Goal: Task Accomplishment & Management: Manage account settings

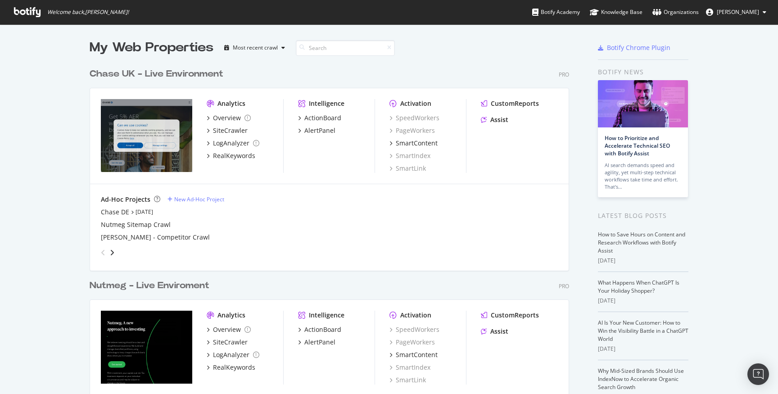
click at [730, 9] on span "[PERSON_NAME]" at bounding box center [738, 12] width 42 height 8
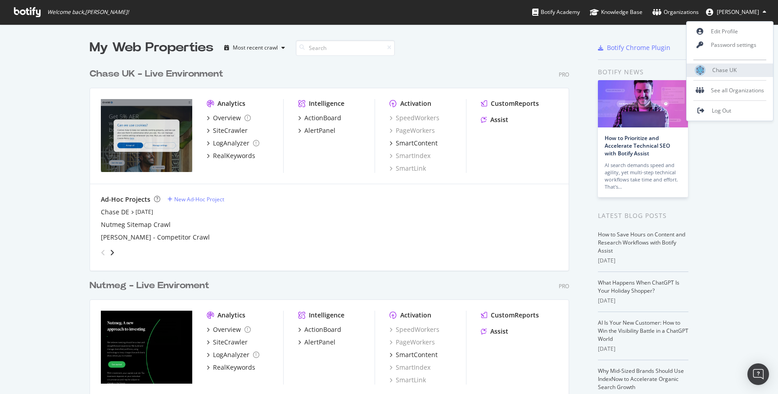
click at [721, 76] on div "Chase UK" at bounding box center [730, 70] width 86 height 14
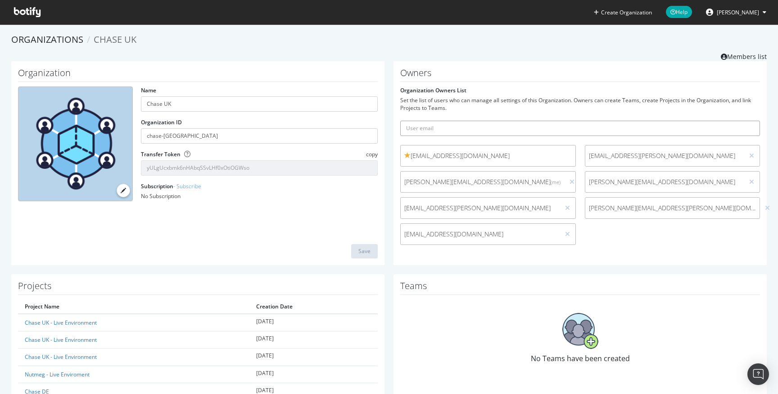
click at [475, 127] on input "text" at bounding box center [580, 128] width 360 height 15
paste input "[EMAIL_ADDRESS][DOMAIN_NAME]"
type input "[EMAIL_ADDRESS][DOMAIN_NAME]"
click at [752, 127] on icon "submit" at bounding box center [753, 128] width 6 height 5
click at [29, 9] on icon at bounding box center [27, 12] width 27 height 10
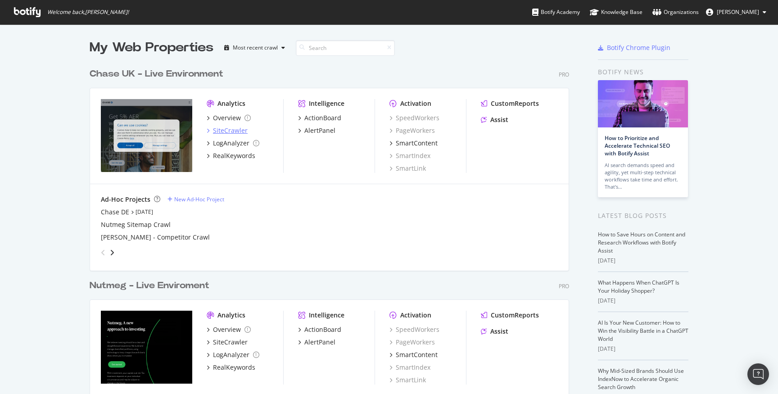
click at [235, 130] on div "SiteCrawler" at bounding box center [230, 130] width 35 height 9
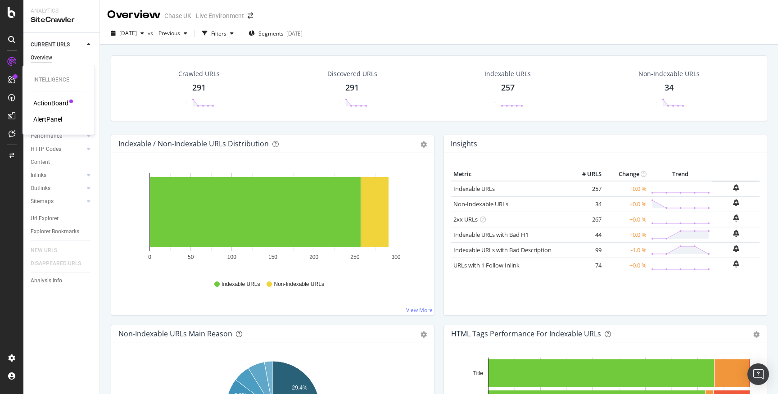
click at [41, 104] on div "ActionBoard" at bounding box center [50, 103] width 35 height 9
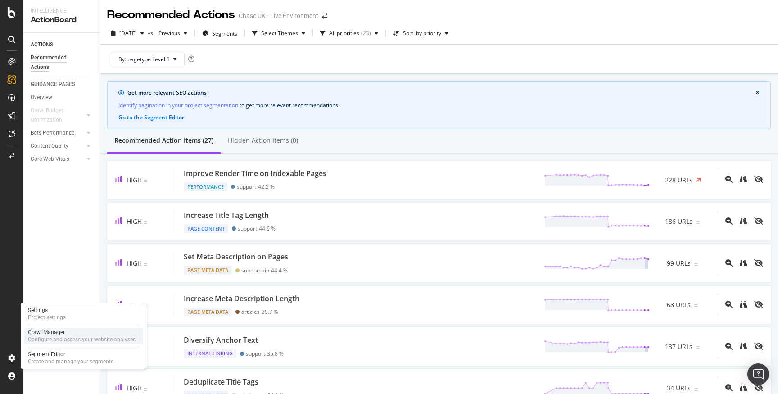
click at [62, 338] on div "Configure and access your website analyses" at bounding box center [82, 339] width 108 height 7
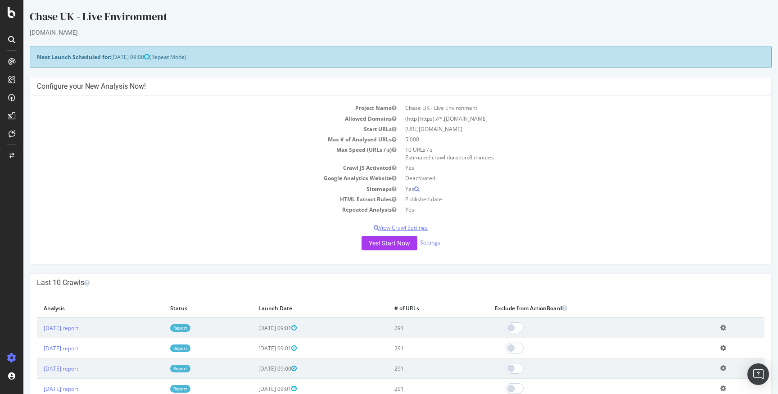
click at [421, 226] on p "View Crawl Settings" at bounding box center [401, 228] width 728 height 8
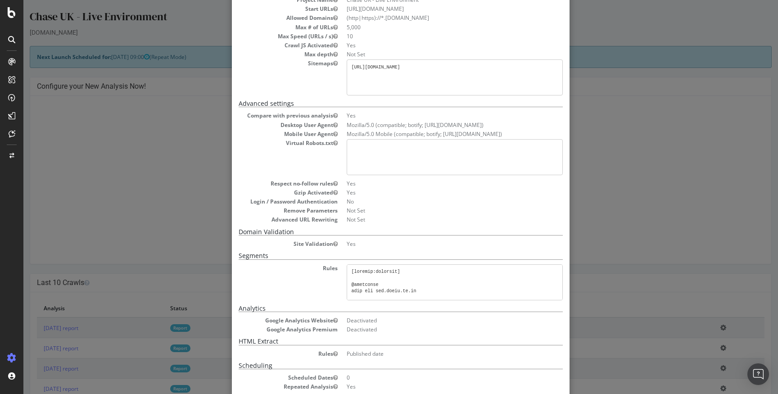
scroll to position [117, 0]
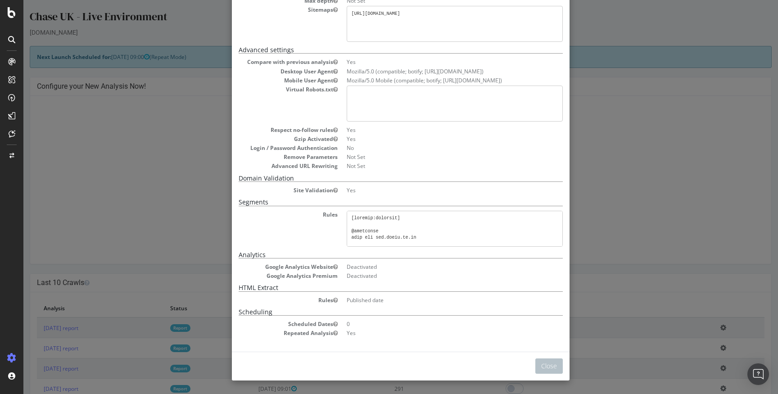
click at [572, 222] on div "× Close Project Settings Main Project Name Chase UK - Live Environment Start UR…" at bounding box center [400, 197] width 755 height 394
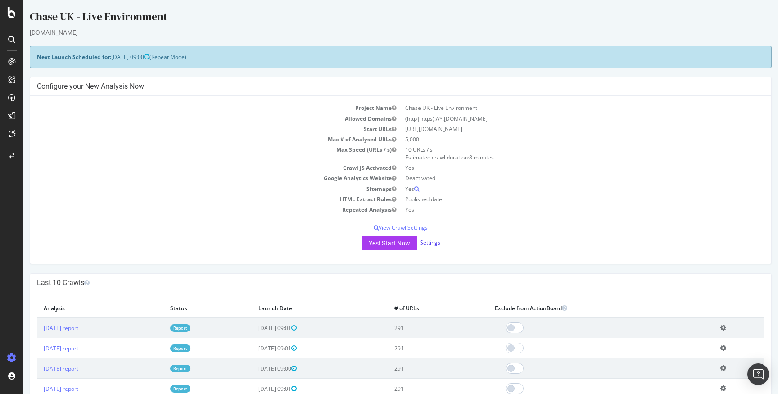
click at [429, 241] on link "Settings" at bounding box center [430, 243] width 20 height 8
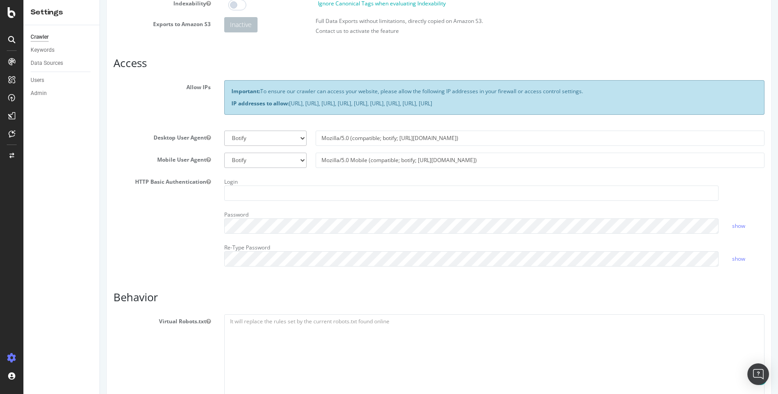
scroll to position [123, 0]
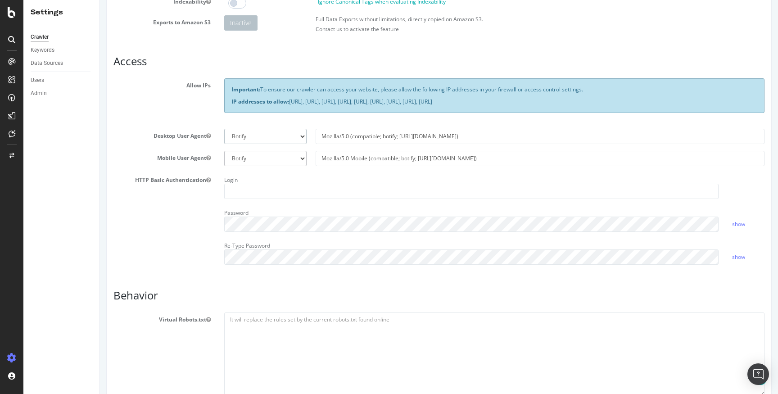
click at [277, 139] on select "Botify Googlebot Chrome Firefox Edge Custom" at bounding box center [265, 136] width 82 height 15
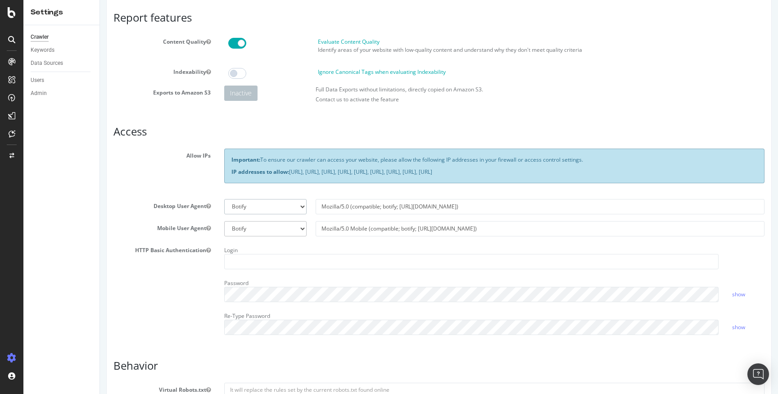
scroll to position [0, 0]
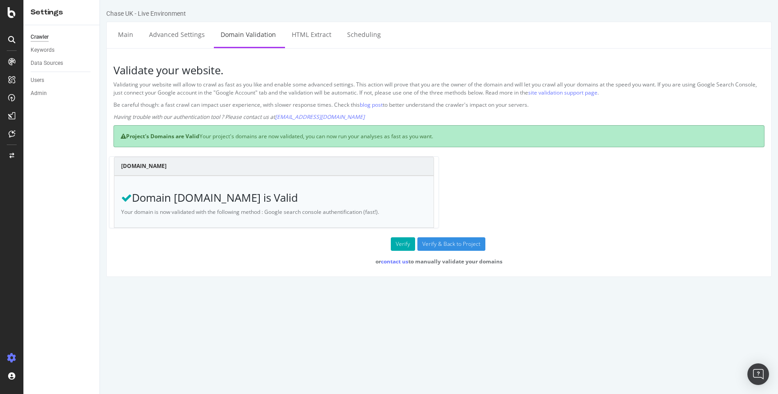
click at [326, 210] on p "Your domain is now validated with the following method : Google search console …" at bounding box center [274, 212] width 306 height 8
click at [364, 212] on p "Your domain is now validated with the following method : Google search console …" at bounding box center [274, 212] width 306 height 8
drag, startPoint x: 366, startPoint y: 211, endPoint x: 271, endPoint y: 211, distance: 95.5
click at [270, 211] on p "Your domain is now validated with the following method : Google search console …" at bounding box center [274, 212] width 306 height 8
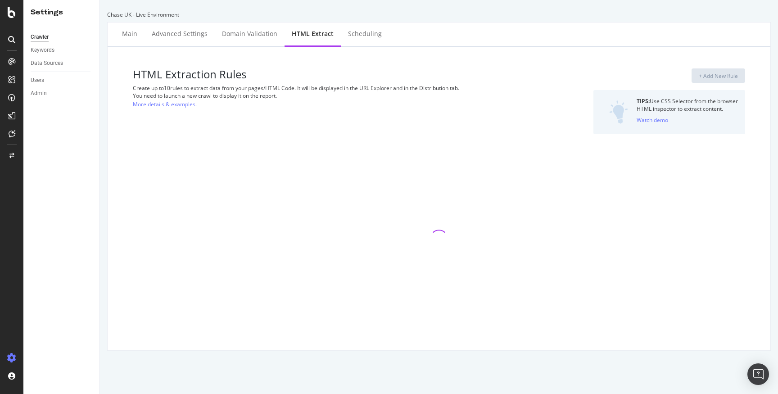
select select "d"
select select "std_2"
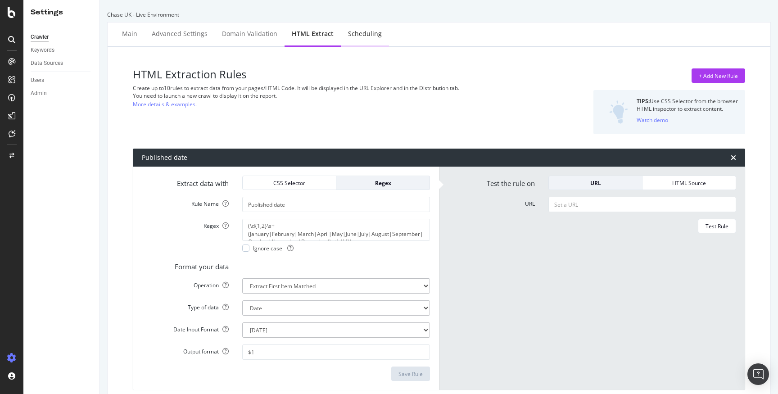
click at [368, 38] on div "Scheduling" at bounding box center [365, 33] width 34 height 9
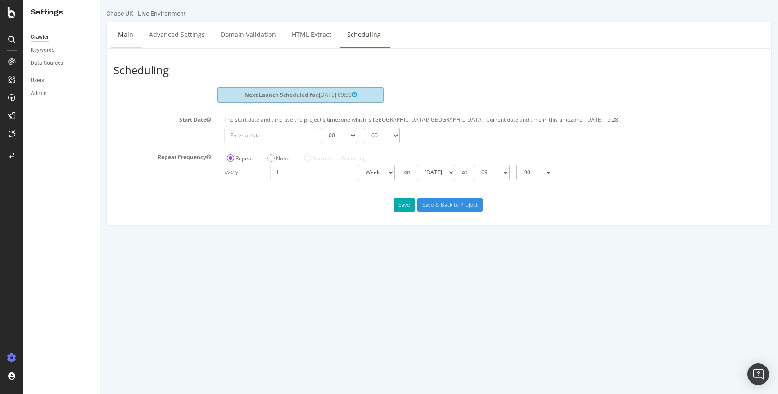
click at [131, 36] on link "Main" at bounding box center [125, 34] width 29 height 25
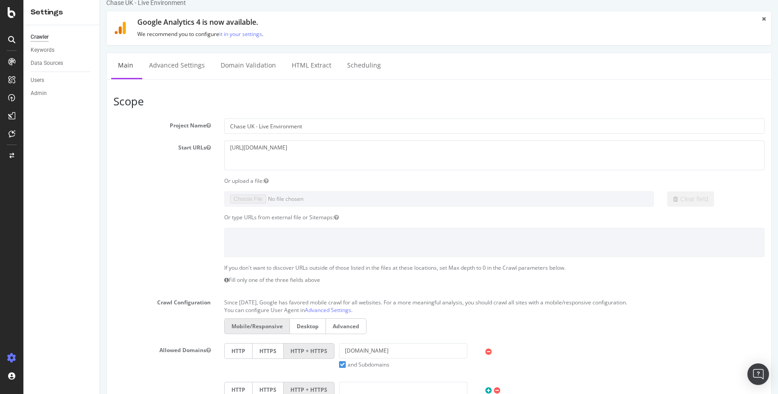
scroll to position [22, 0]
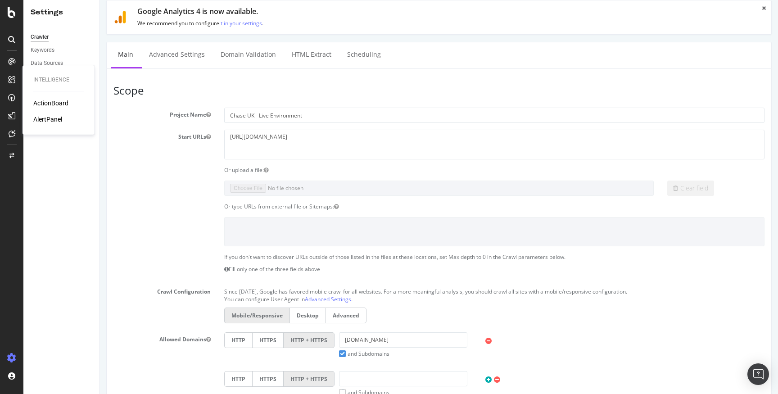
click at [42, 104] on div "ActionBoard" at bounding box center [50, 103] width 35 height 9
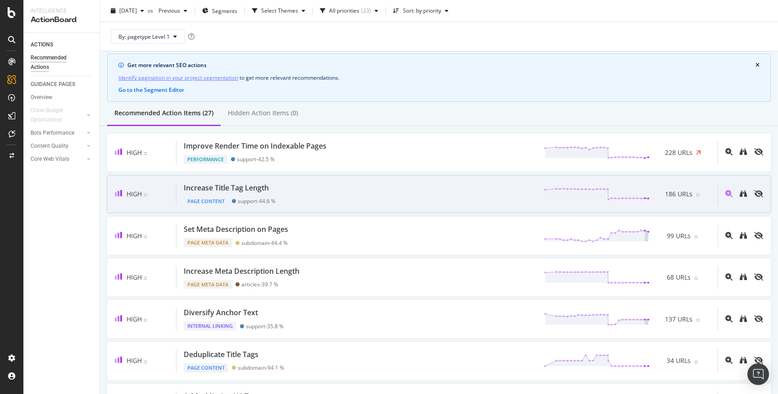
scroll to position [32, 0]
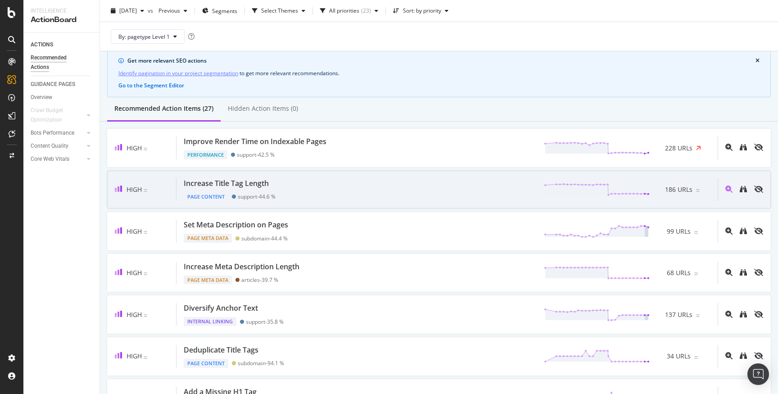
click at [416, 200] on div "Increase Title Tag Length Page Content support - 44.6 % 186 URLs" at bounding box center [447, 189] width 541 height 23
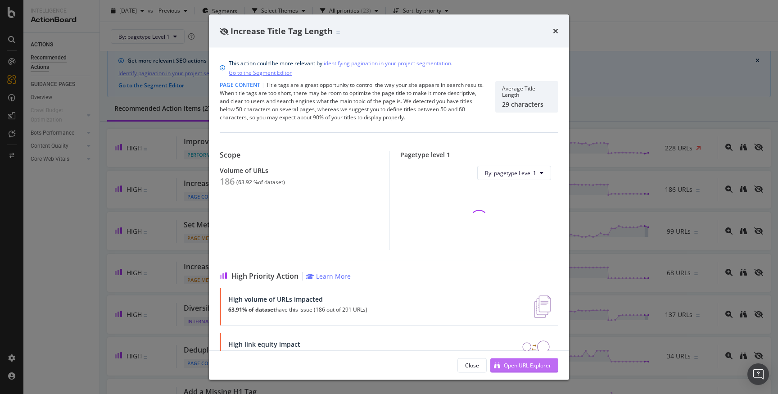
click at [543, 363] on div "Open URL Explorer" at bounding box center [527, 365] width 47 height 8
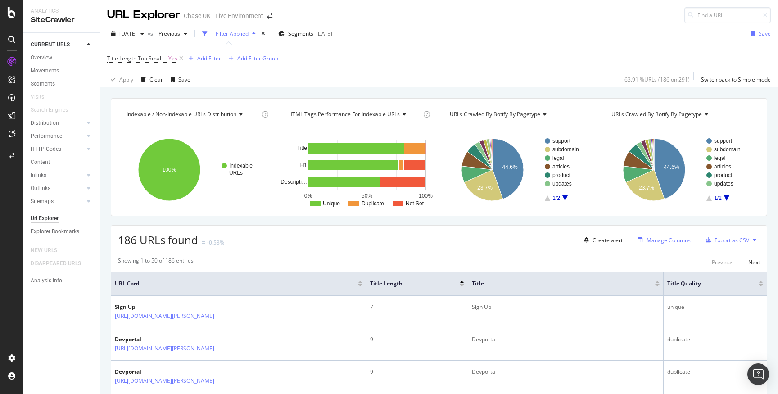
click at [674, 242] on div "Manage Columns" at bounding box center [669, 240] width 44 height 8
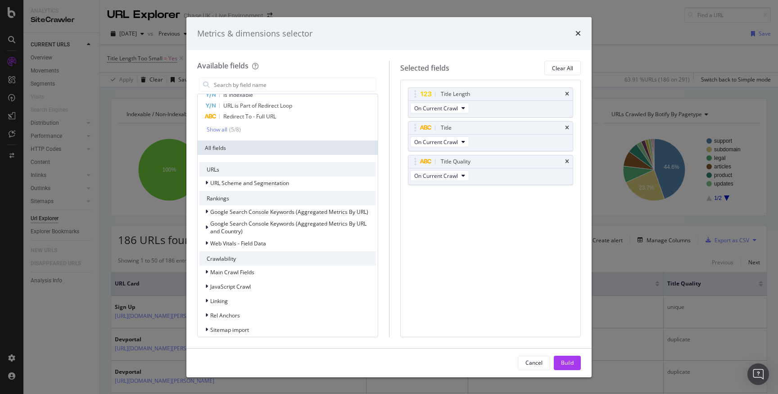
scroll to position [58, 0]
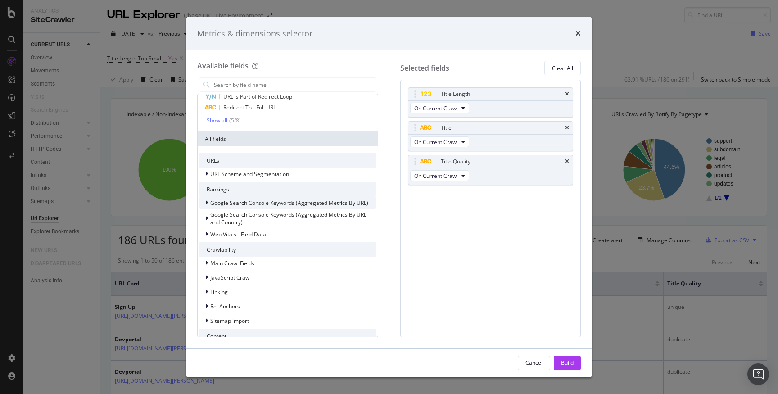
click at [206, 203] on icon "modal" at bounding box center [206, 202] width 3 height 5
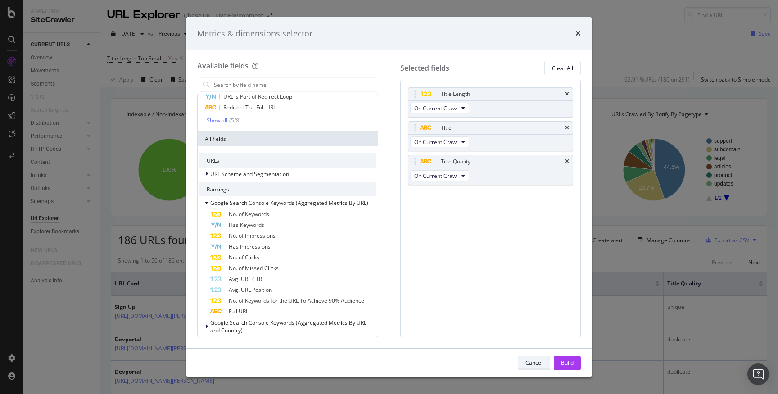
click at [540, 360] on div "Cancel" at bounding box center [533, 363] width 17 height 8
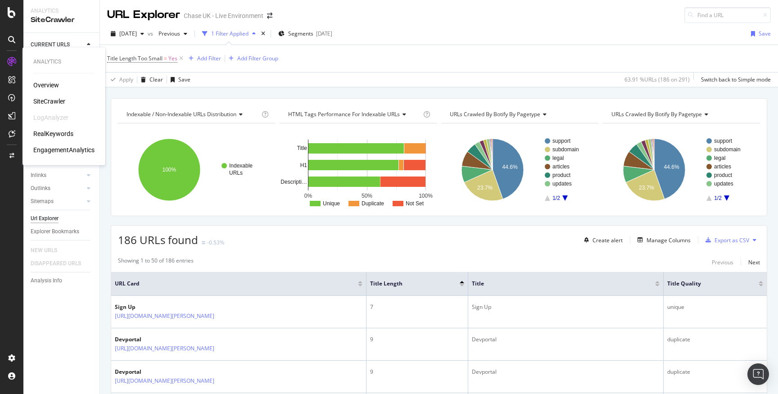
click at [51, 100] on div "SiteCrawler" at bounding box center [49, 101] width 32 height 9
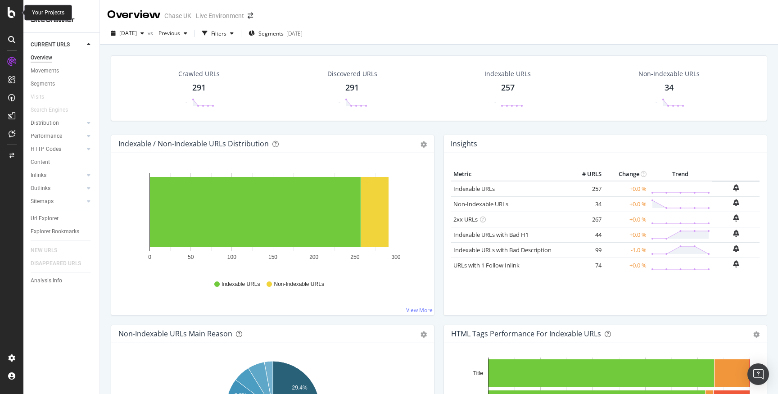
click at [6, 13] on div at bounding box center [12, 12] width 22 height 11
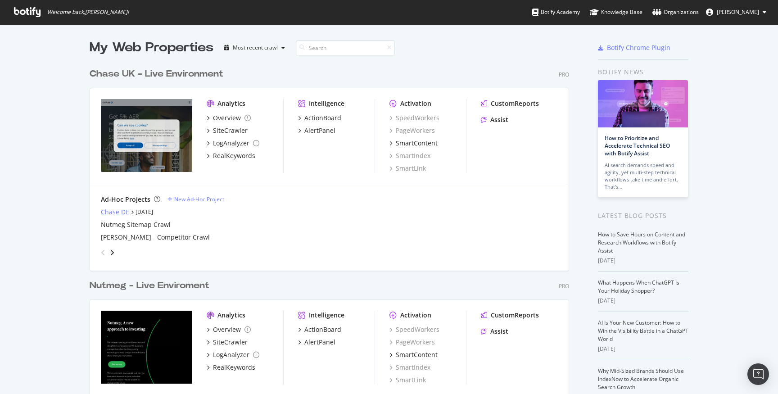
click at [120, 212] on div "Chase DE" at bounding box center [115, 212] width 28 height 9
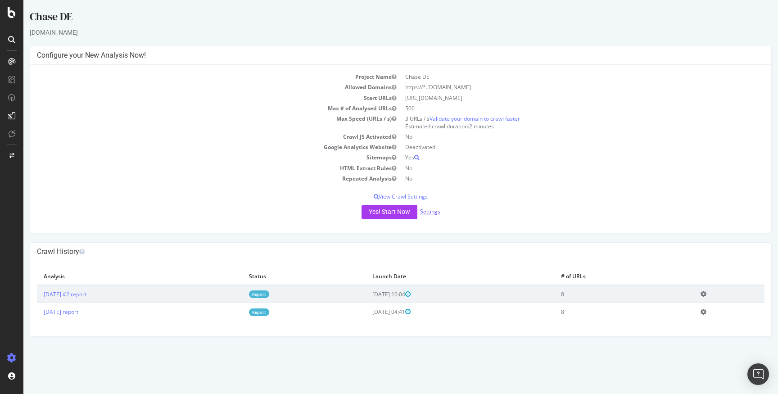
click at [429, 209] on link "Settings" at bounding box center [430, 212] width 20 height 8
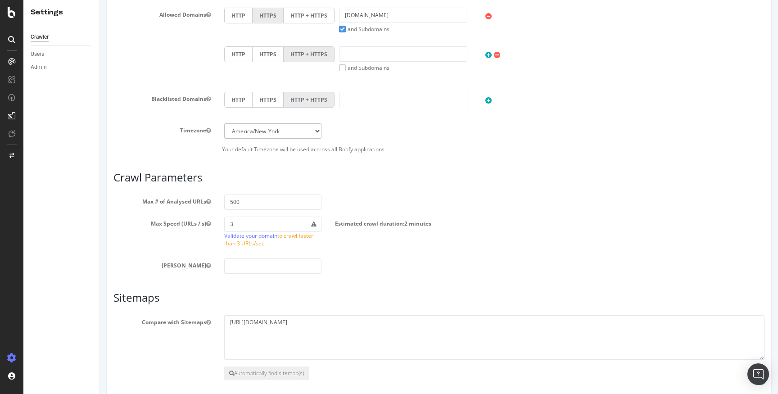
scroll to position [348, 0]
click at [243, 222] on input "3" at bounding box center [272, 222] width 97 height 15
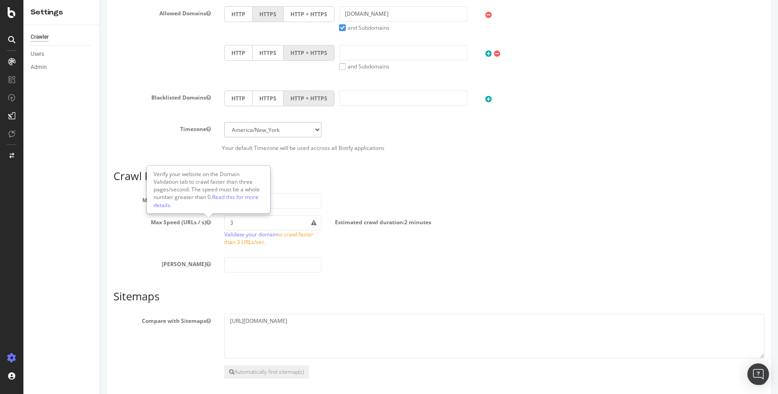
click at [162, 242] on div "Max Speed (URLs / s) 3 Validate your domain to crawl faster than 3 URLs/sec. Es…" at bounding box center [439, 232] width 665 height 35
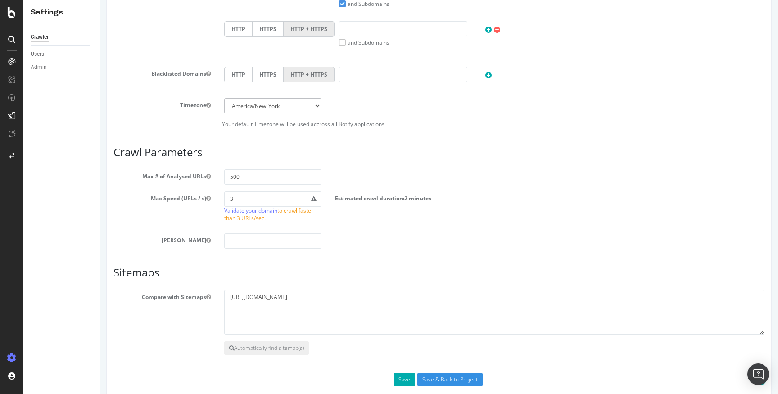
scroll to position [387, 0]
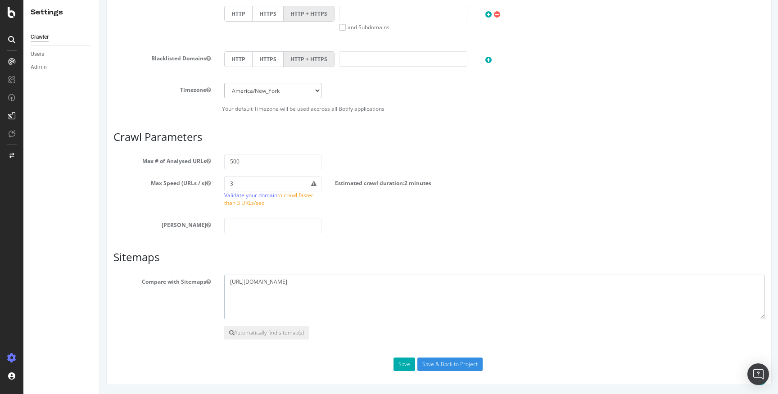
click at [290, 281] on textarea "[URL][DOMAIN_NAME]" at bounding box center [494, 297] width 540 height 45
paste textarea "de"
type textarea "[URL][DOMAIN_NAME]"
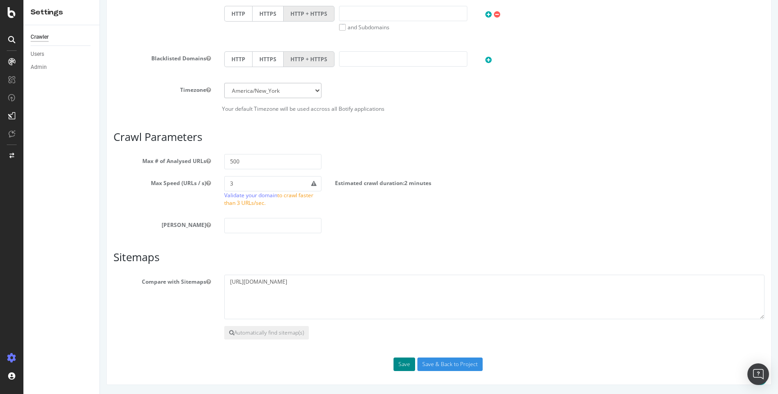
click at [405, 366] on button "Save" at bounding box center [405, 365] width 22 height 14
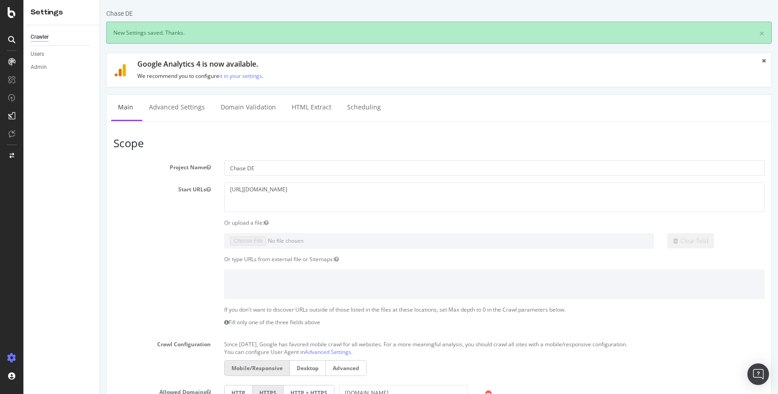
scroll to position [0, 0]
click at [178, 108] on link "Advanced Settings" at bounding box center [176, 107] width 69 height 25
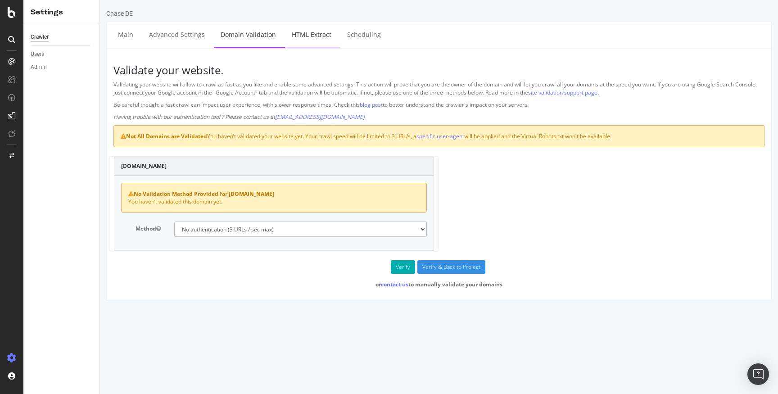
click at [300, 35] on link "HTML Extract" at bounding box center [311, 34] width 53 height 25
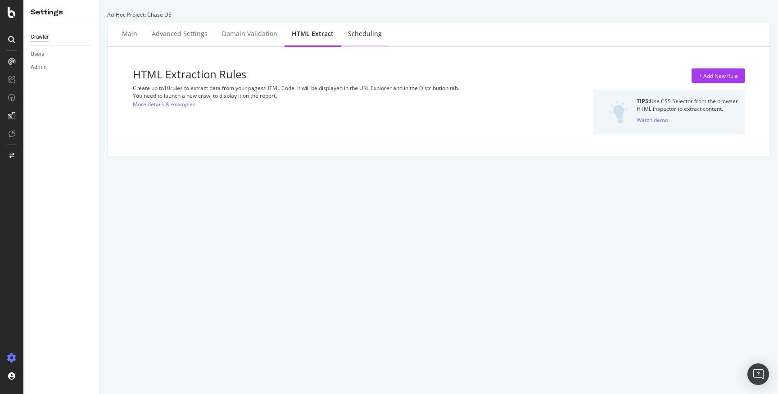
click at [358, 40] on div "Scheduling" at bounding box center [365, 34] width 48 height 25
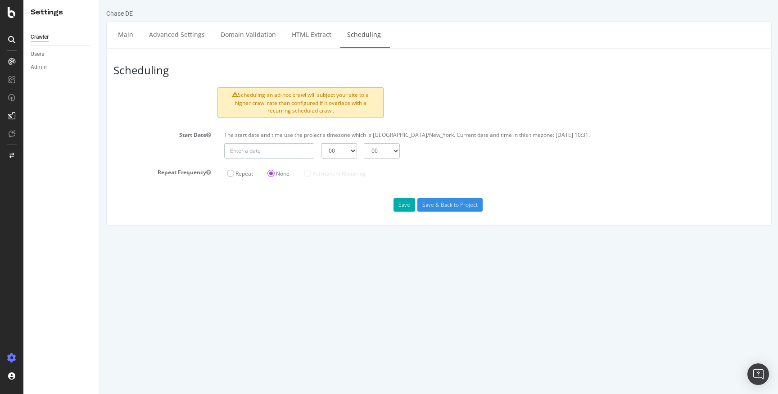
type input "[DATE]"
click at [302, 152] on input "[DATE]" at bounding box center [269, 150] width 90 height 15
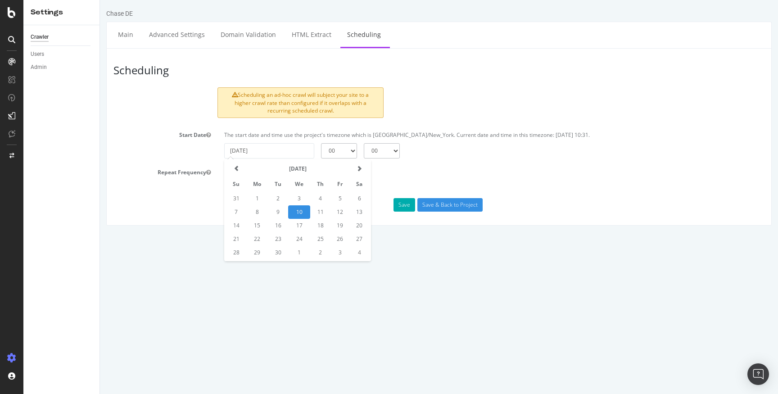
click at [479, 179] on div "Repeat None Permanent Recurring" at bounding box center [403, 172] width 366 height 15
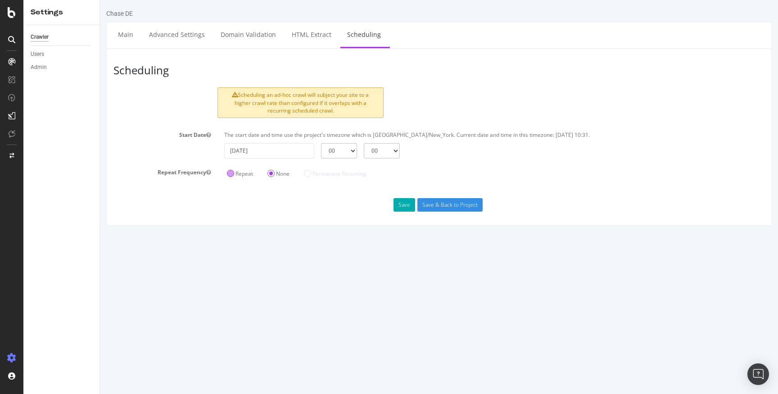
click at [238, 172] on label "Repeat" at bounding box center [240, 174] width 26 height 8
click at [100, 0] on input "Repeat" at bounding box center [100, 0] width 0 height 0
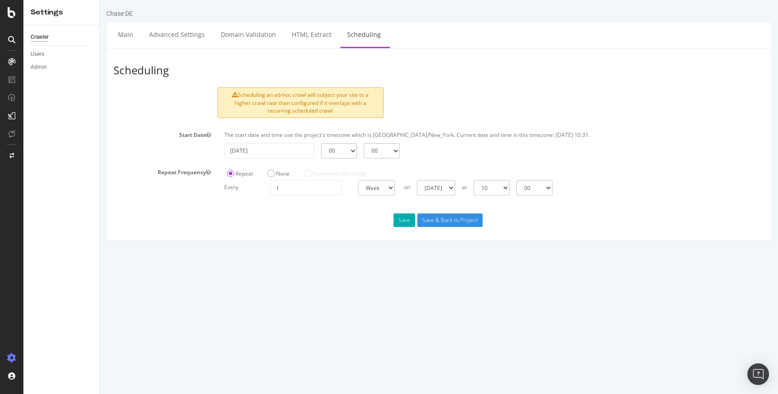
click at [347, 149] on select "00 01 02 03 04 05 06 07 08 09 10 11 12 13 14 15 16 17 18 19 20 21 22 23" at bounding box center [339, 150] width 36 height 15
click at [321, 143] on select "00 01 02 03 04 05 06 07 08 09 10 11 12 13 14 15 16 17 18 19 20 21 22 23" at bounding box center [339, 150] width 36 height 15
click at [386, 150] on select "00 15 30 45" at bounding box center [382, 150] width 36 height 15
drag, startPoint x: 376, startPoint y: 133, endPoint x: 436, endPoint y: 134, distance: 60.8
click at [436, 134] on p "The start date and time use the project's timezone which is [GEOGRAPHIC_DATA]/N…" at bounding box center [494, 135] width 540 height 8
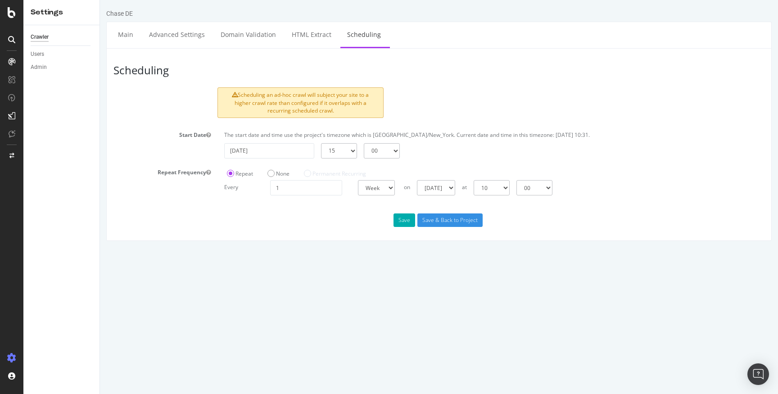
click at [563, 134] on p "The start date and time use the project's timezone which is [GEOGRAPHIC_DATA]/N…" at bounding box center [494, 135] width 540 height 8
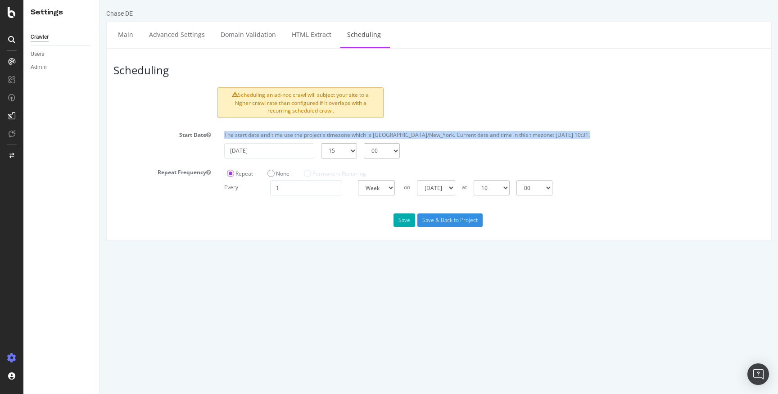
click at [563, 134] on p "The start date and time use the project's timezone which is [GEOGRAPHIC_DATA]/N…" at bounding box center [494, 135] width 540 height 8
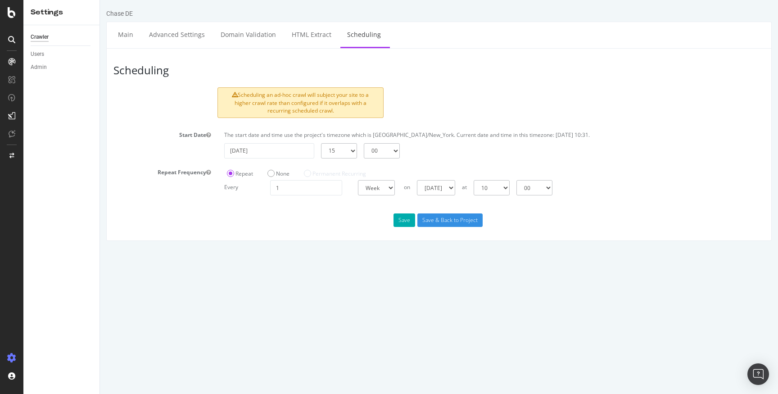
click at [561, 141] on div "The start date and time use the project's timezone which is [GEOGRAPHIC_DATA]/N…" at bounding box center [494, 137] width 549 height 12
click at [340, 152] on select "00 01 02 03 04 05 06 07 08 09 10 11 12 13 14 15 16 17 18 19 20 21 22 23" at bounding box center [339, 150] width 36 height 15
select select "10"
click at [321, 143] on select "00 01 02 03 04 05 06 07 08 09 10 11 12 13 14 15 16 17 18 19 20 21 22 23" at bounding box center [339, 150] width 36 height 15
click at [385, 148] on select "00 15 30 45" at bounding box center [382, 150] width 36 height 15
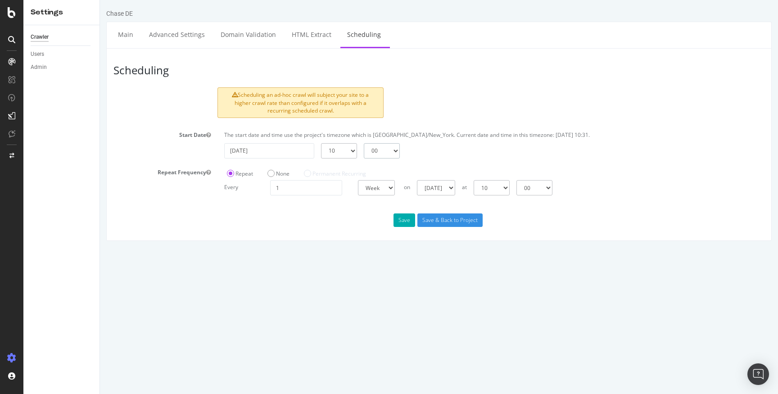
select select "45"
click at [364, 143] on select "00 15 30 45" at bounding box center [382, 150] width 36 height 15
click at [331, 190] on input "1" at bounding box center [306, 187] width 72 height 15
click at [381, 187] on select "Day Week Month" at bounding box center [376, 187] width 37 height 15
click at [317, 187] on input "number" at bounding box center [306, 187] width 72 height 15
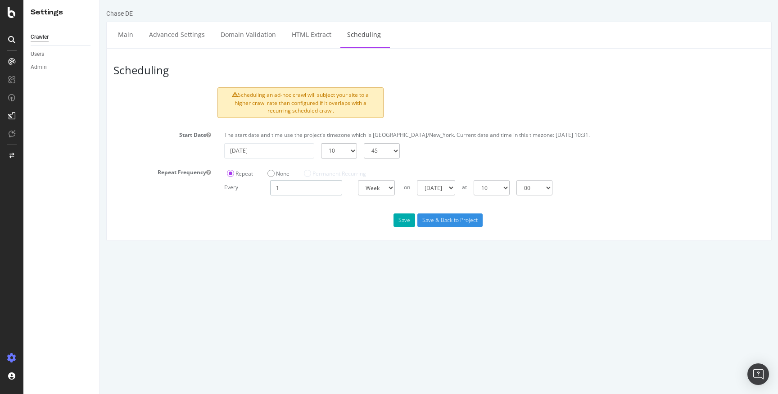
type input "1"
click at [444, 183] on select "[DATE] [DATE] [DATE] [DATE] [DATE] [DATE] [DATE]" at bounding box center [436, 187] width 38 height 15
select select "0"
click at [417, 180] on select "[DATE] [DATE] [DATE] [DATE] [DATE] [DATE] [DATE]" at bounding box center [436, 187] width 38 height 15
click at [406, 221] on button "Save" at bounding box center [405, 220] width 22 height 14
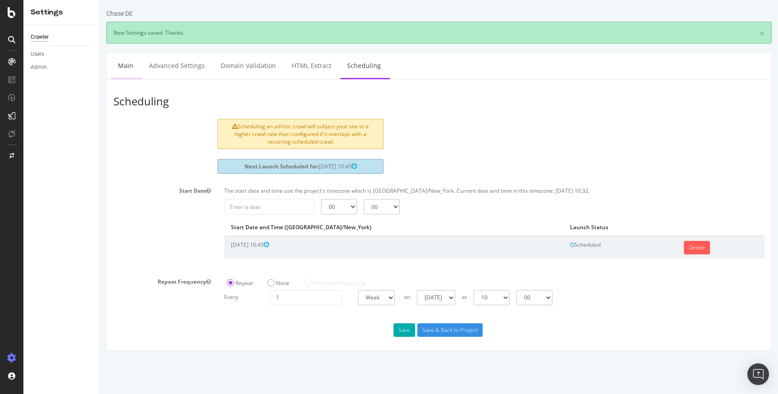
click at [127, 65] on link "Main" at bounding box center [125, 65] width 29 height 25
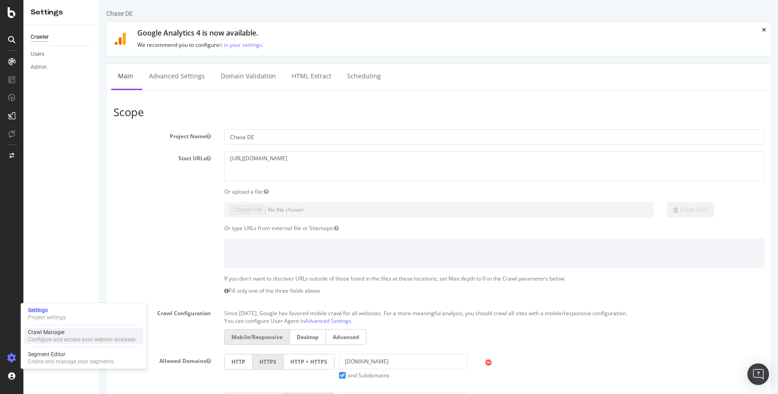
click at [66, 332] on div "Crawl Manager" at bounding box center [82, 332] width 108 height 7
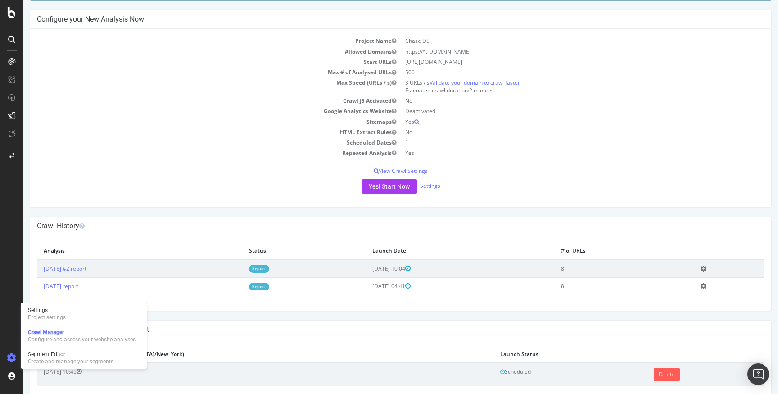
scroll to position [85, 0]
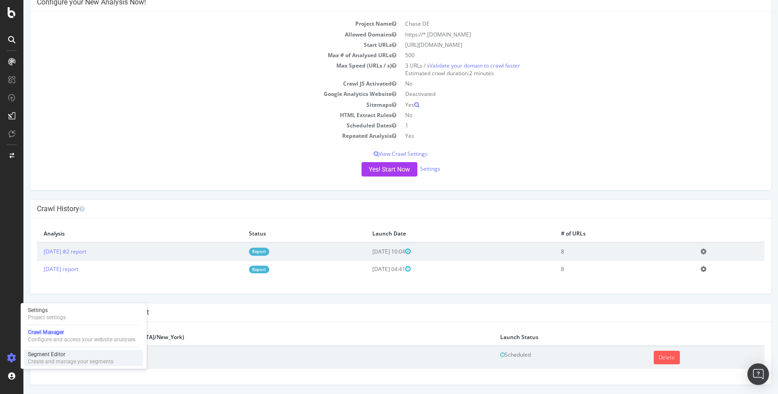
click at [101, 355] on div "Segment Editor" at bounding box center [71, 354] width 86 height 7
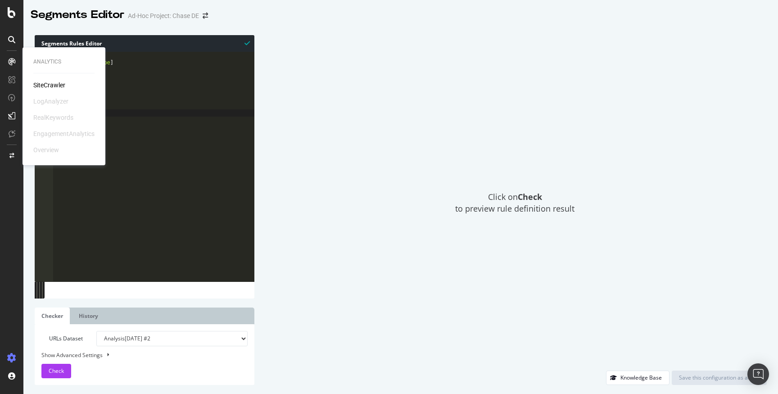
click at [46, 82] on div "SiteCrawler" at bounding box center [49, 85] width 32 height 9
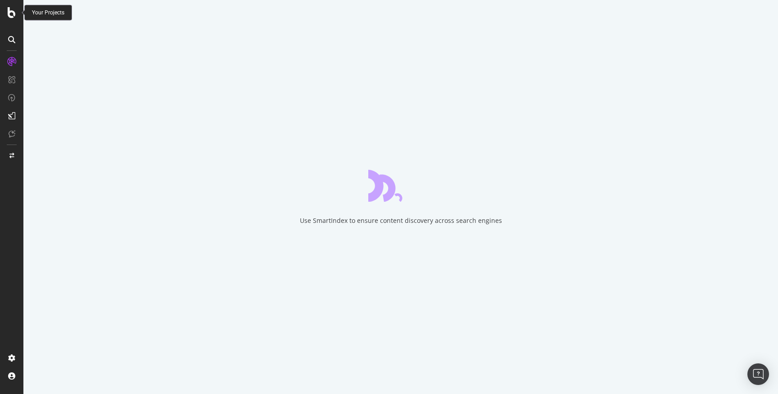
click at [10, 15] on icon at bounding box center [12, 12] width 8 height 11
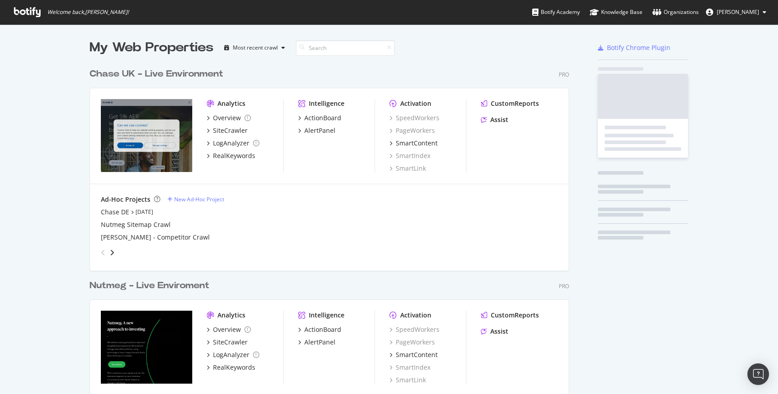
scroll to position [394, 778]
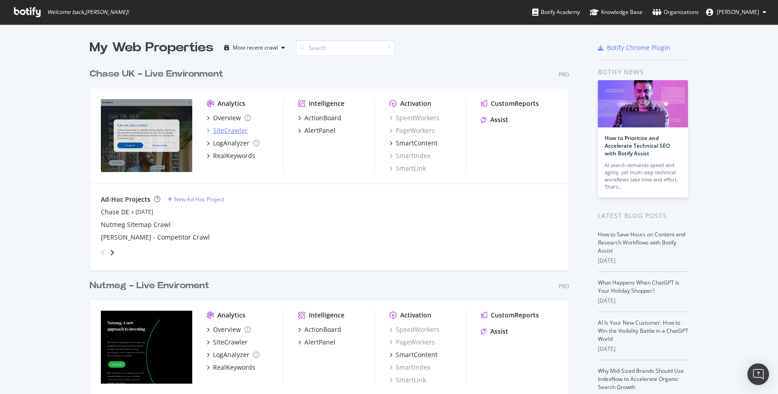
click at [228, 127] on div "SiteCrawler" at bounding box center [230, 130] width 35 height 9
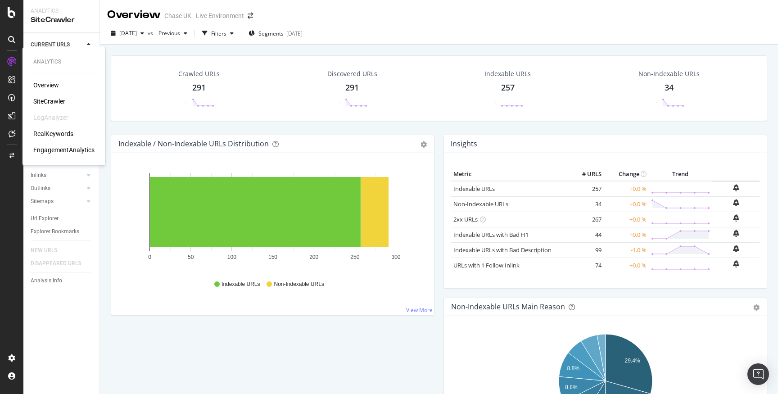
click at [63, 132] on div "RealKeywords" at bounding box center [53, 133] width 40 height 9
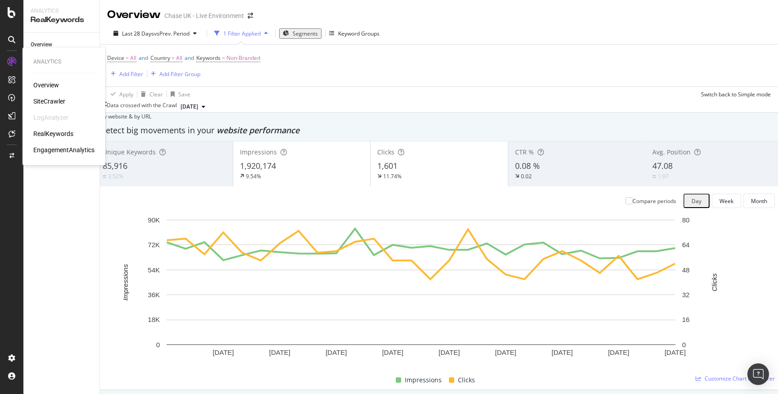
click at [54, 101] on div "SiteCrawler" at bounding box center [49, 101] width 32 height 9
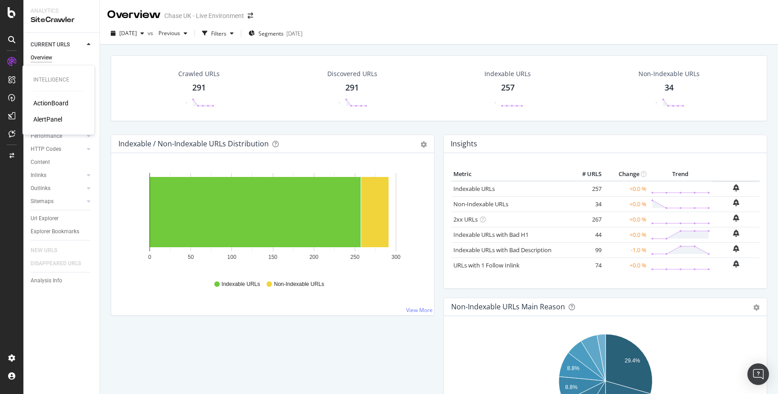
click at [63, 99] on div "ActionBoard" at bounding box center [50, 103] width 35 height 9
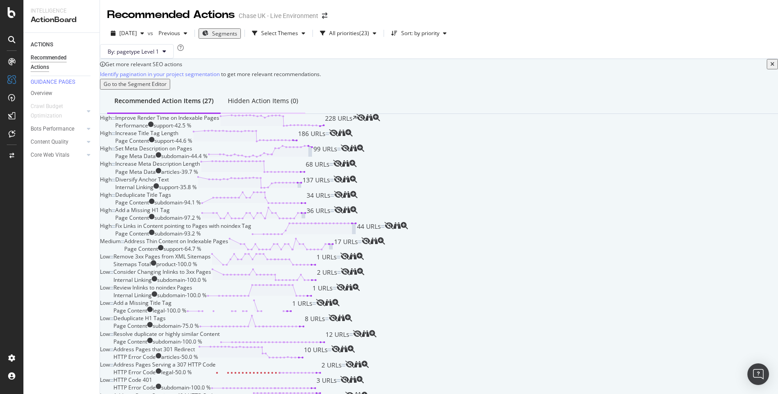
scroll to position [60, 0]
click at [268, 129] on div "High Improve Render Time on Indexable Pages Performance support - 42.5 % 228 UR…" at bounding box center [439, 121] width 678 height 15
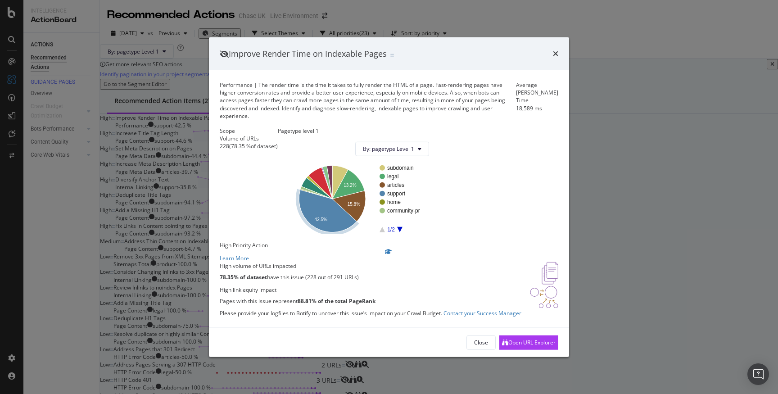
scroll to position [23, 0]
click at [420, 208] on text "community-pr" at bounding box center [403, 211] width 33 height 6
click at [553, 50] on icon "times" at bounding box center [555, 53] width 5 height 7
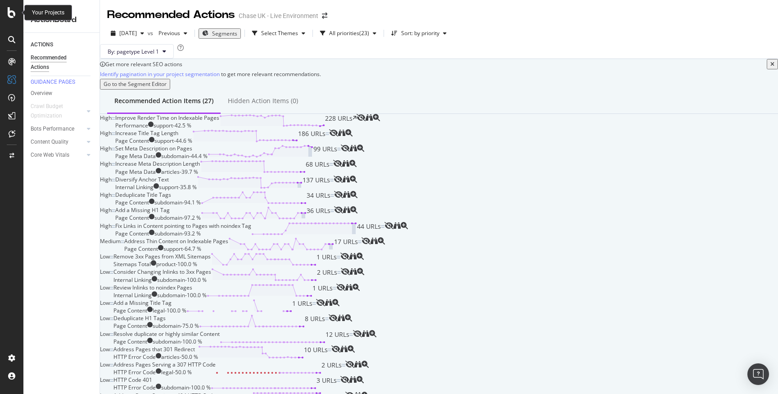
click at [9, 10] on icon at bounding box center [12, 12] width 8 height 11
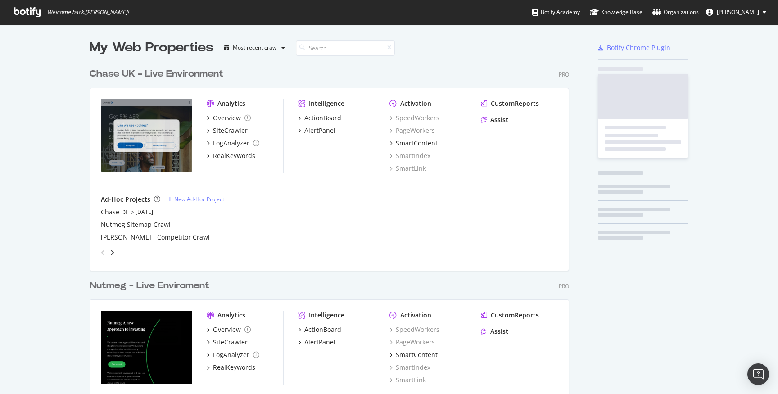
scroll to position [394, 778]
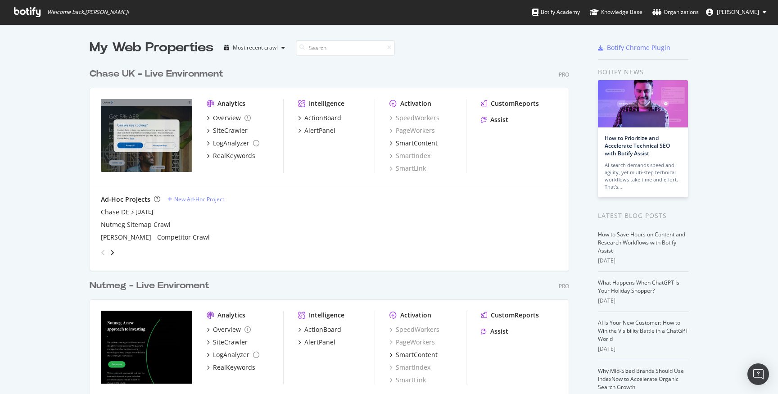
click at [754, 9] on span "[PERSON_NAME]" at bounding box center [738, 12] width 42 height 8
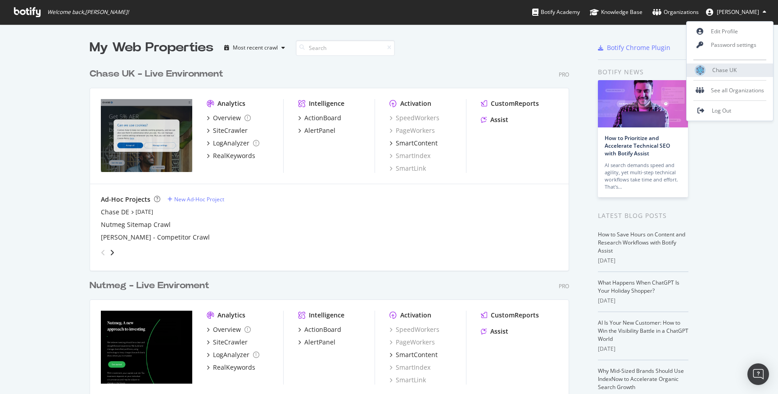
click at [715, 71] on span "Chase UK" at bounding box center [724, 70] width 24 height 8
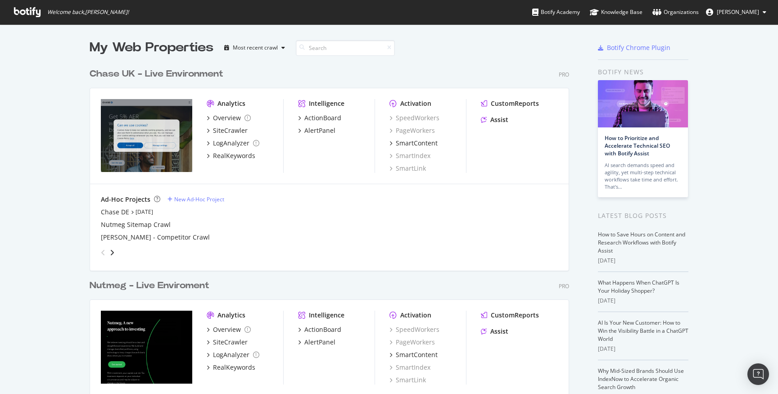
click at [769, 11] on button "[PERSON_NAME]" at bounding box center [736, 12] width 75 height 14
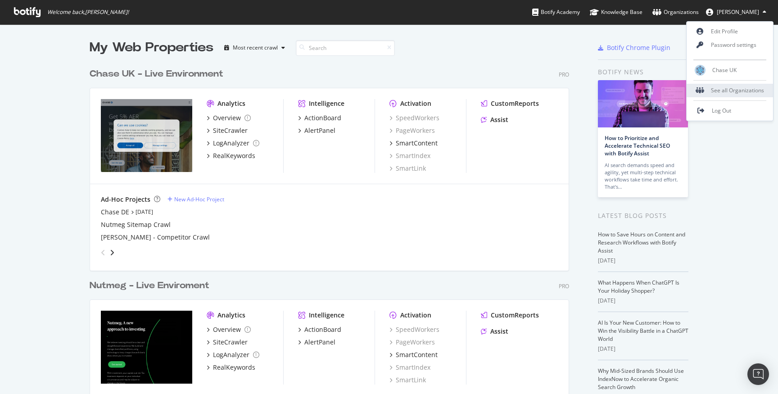
click at [744, 91] on div "See all Organizations" at bounding box center [730, 91] width 86 height 14
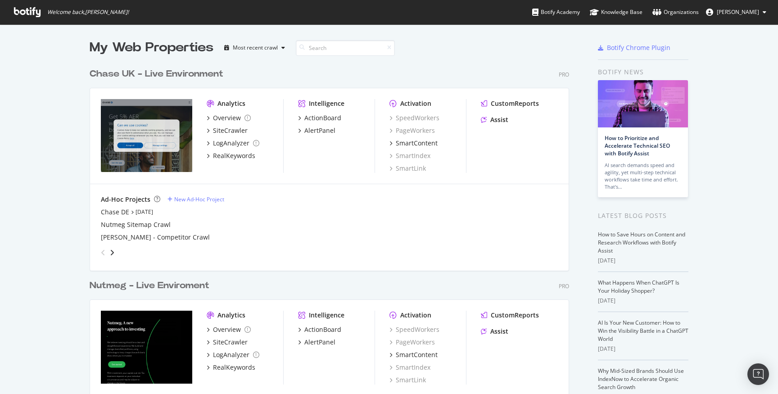
scroll to position [394, 778]
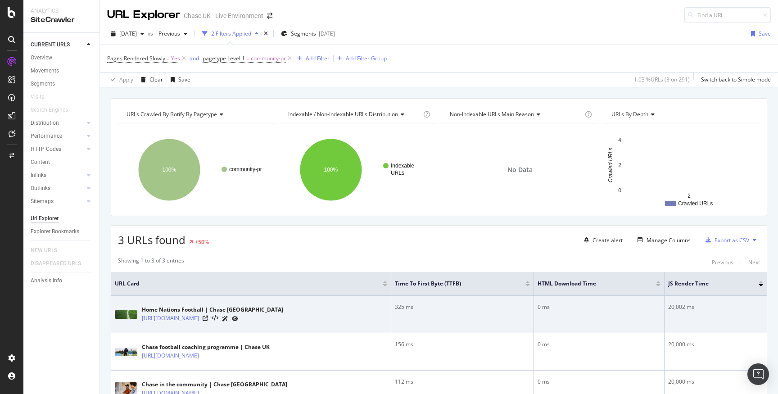
scroll to position [66, 0]
